Goal: Find specific page/section: Find specific page/section

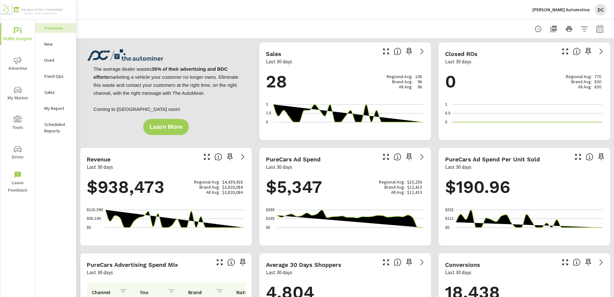
scroll to position [0, 0]
drag, startPoint x: 518, startPoint y: 0, endPoint x: 463, endPoint y: 20, distance: 58.6
click at [463, 20] on div at bounding box center [345, 28] width 522 height 19
drag, startPoint x: 332, startPoint y: 11, endPoint x: 336, endPoint y: 12, distance: 4.3
click at [333, 11] on div "[PERSON_NAME] Automotive DC" at bounding box center [345, 9] width 522 height 19
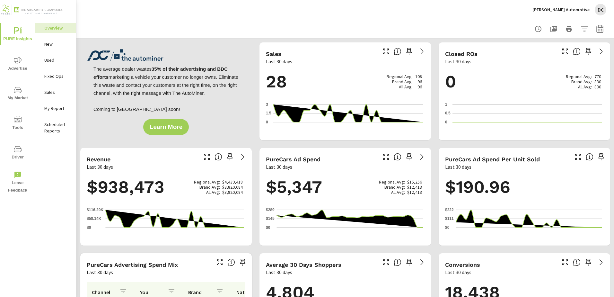
drag, startPoint x: 147, startPoint y: 0, endPoint x: 303, endPoint y: 24, distance: 157.6
click at [303, 24] on div at bounding box center [345, 28] width 522 height 19
drag, startPoint x: 542, startPoint y: 0, endPoint x: 325, endPoint y: 15, distance: 217.2
click at [325, 15] on div "[PERSON_NAME] Automotive DC" at bounding box center [345, 9] width 522 height 19
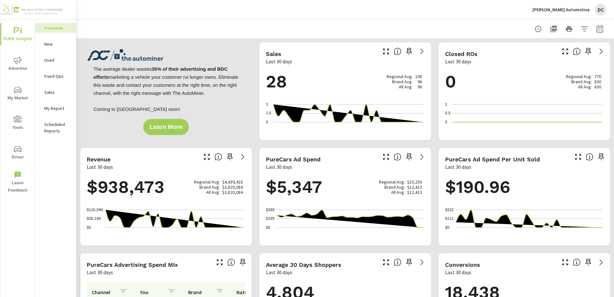
click at [421, 6] on div "[PERSON_NAME] Automotive DC" at bounding box center [345, 9] width 522 height 19
drag, startPoint x: 358, startPoint y: 19, endPoint x: 365, endPoint y: 7, distance: 13.2
click at [359, 19] on div "[PERSON_NAME] Automotive DC" at bounding box center [345, 9] width 522 height 19
click at [377, 20] on div at bounding box center [345, 28] width 522 height 19
click at [247, 17] on div "[PERSON_NAME] Automotive DC" at bounding box center [345, 9] width 522 height 19
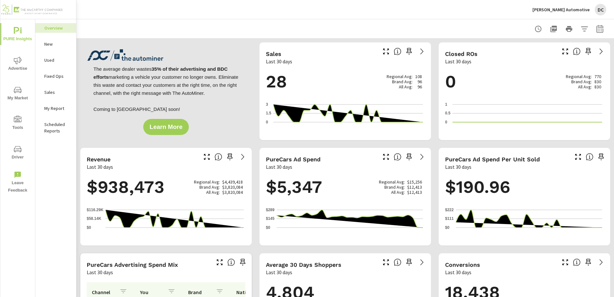
click at [260, 19] on div "[PERSON_NAME] Automotive DC" at bounding box center [345, 9] width 522 height 19
click at [402, 21] on div at bounding box center [345, 28] width 522 height 19
click at [405, 16] on div "[PERSON_NAME] Automotive DC" at bounding box center [345, 9] width 522 height 19
click at [298, 18] on div "[PERSON_NAME] Automotive DC" at bounding box center [345, 9] width 522 height 19
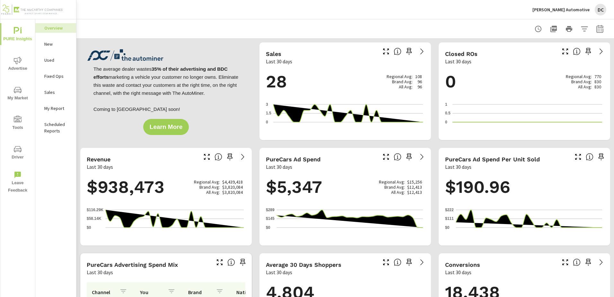
click at [264, 19] on div at bounding box center [345, 28] width 522 height 19
drag, startPoint x: 453, startPoint y: 1, endPoint x: 354, endPoint y: 29, distance: 103.4
click at [355, 26] on div at bounding box center [345, 28] width 522 height 19
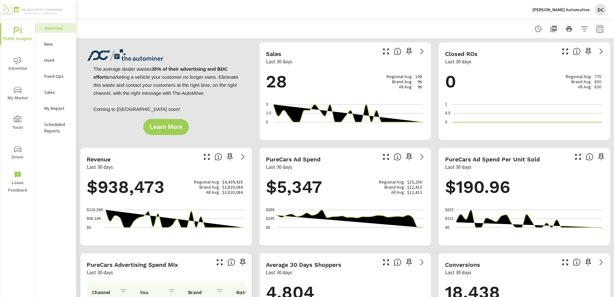
click at [342, 12] on div "[PERSON_NAME] Automotive DC" at bounding box center [345, 9] width 522 height 19
click at [366, 22] on div at bounding box center [345, 28] width 522 height 19
click at [355, 10] on div "[PERSON_NAME] Automotive DC" at bounding box center [345, 9] width 522 height 19
